Goal: Browse casually

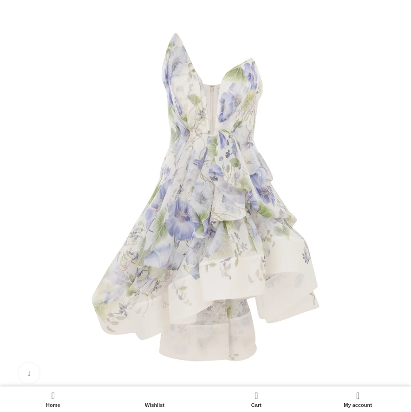
scroll to position [191, 0]
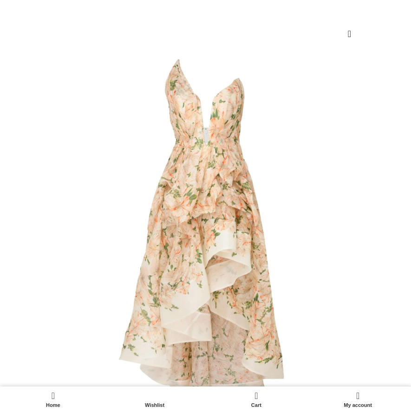
scroll to position [135, 0]
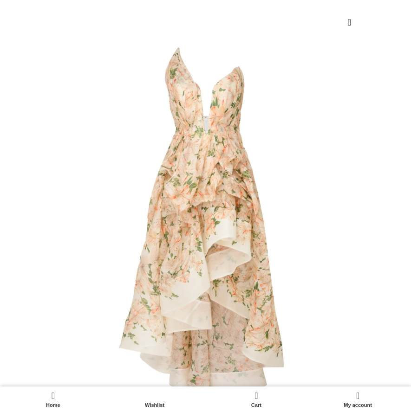
scroll to position [205, 0]
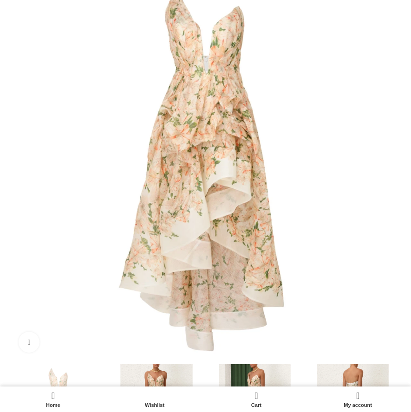
click at [110, 364] on img at bounding box center [156, 410] width 93 height 93
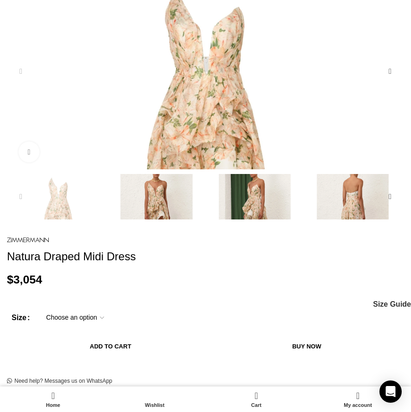
click at [110, 217] on img "2 / 6" at bounding box center [156, 220] width 93 height 93
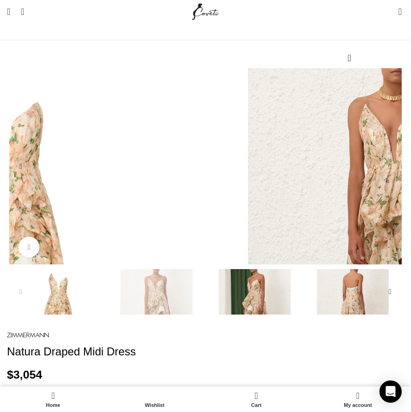
scroll to position [0, 234]
click at [208, 308] on img "3 / 6" at bounding box center [254, 315] width 93 height 93
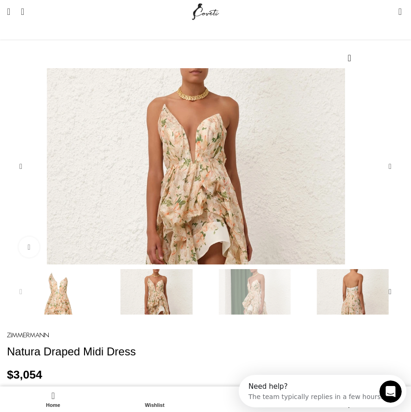
scroll to position [0, 0]
